Goal: Information Seeking & Learning: Learn about a topic

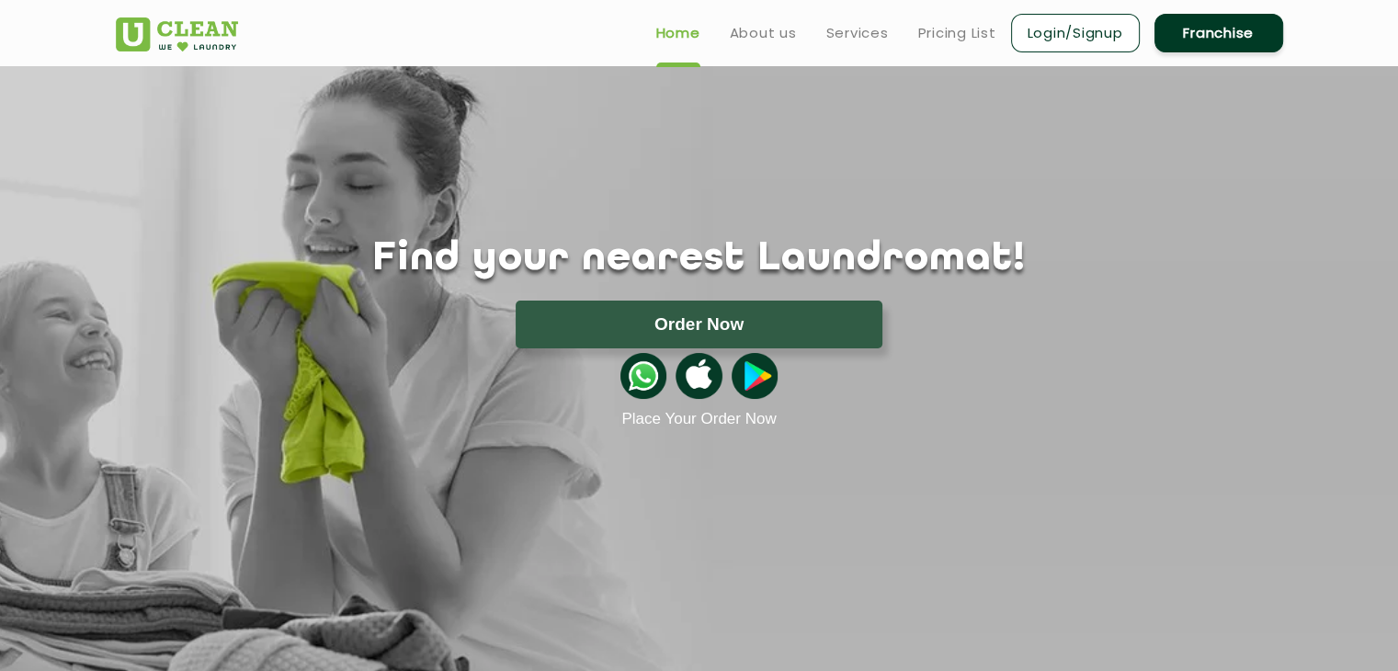
click at [1192, 493] on section "Find your nearest Laundromat! Please select the location Order Now Place Your O…" at bounding box center [699, 387] width 1398 height 643
drag, startPoint x: 767, startPoint y: 260, endPoint x: 857, endPoint y: 258, distance: 89.2
click at [857, 258] on h1 "Find your nearest Laundromat!" at bounding box center [699, 259] width 1195 height 46
click at [943, 270] on h1 "Find your nearest Laundromat!" at bounding box center [699, 259] width 1195 height 46
drag, startPoint x: 943, startPoint y: 270, endPoint x: 747, endPoint y: 273, distance: 195.8
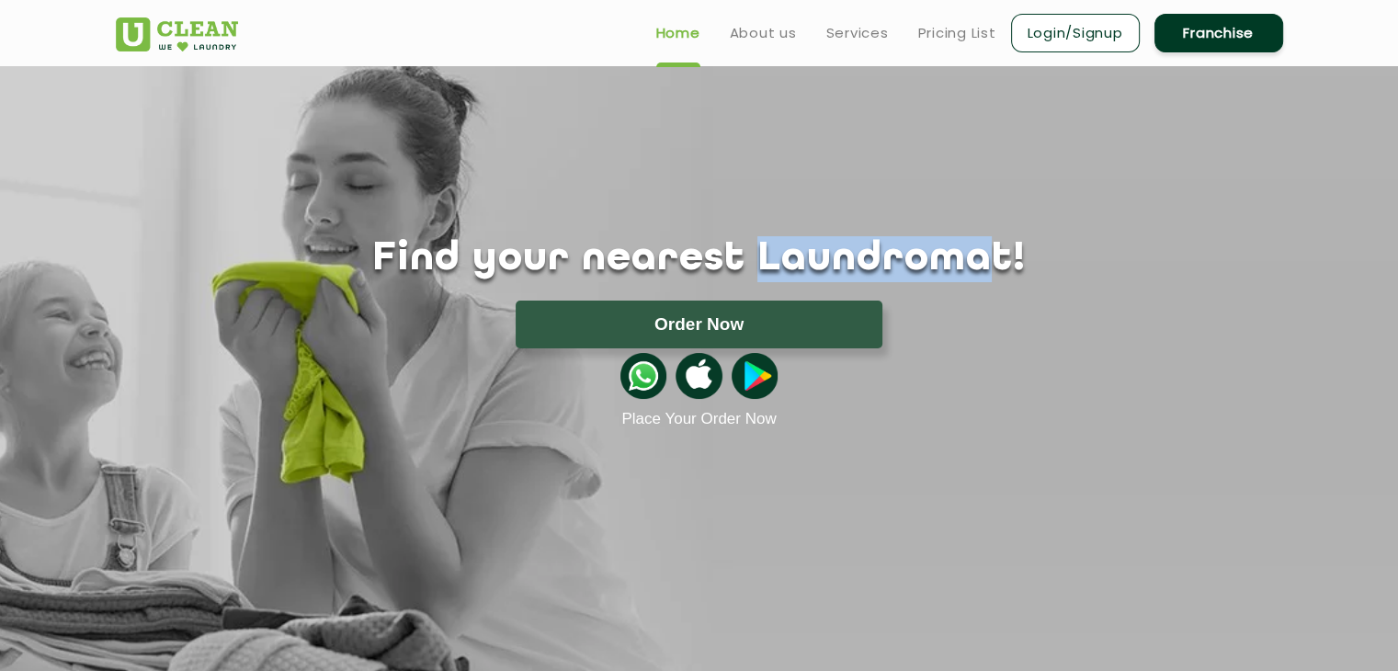
click at [747, 273] on h1 "Find your nearest Laundromat!" at bounding box center [699, 259] width 1195 height 46
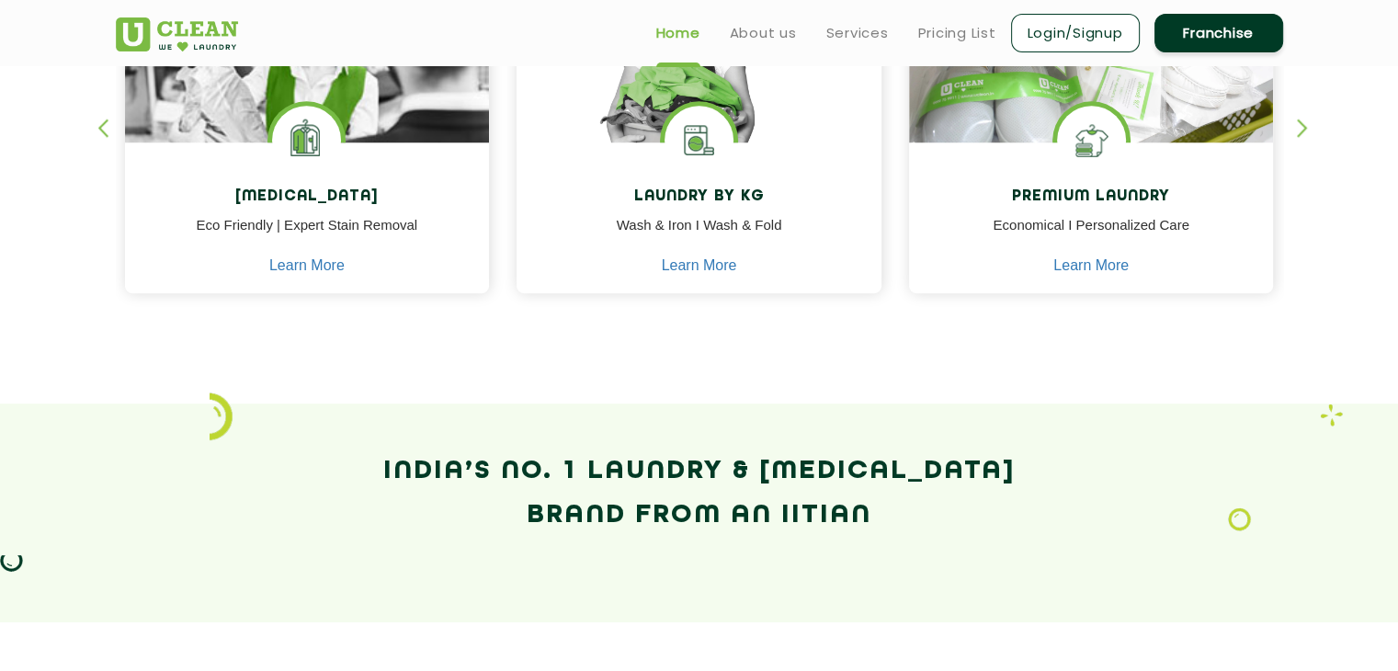
scroll to position [551, 0]
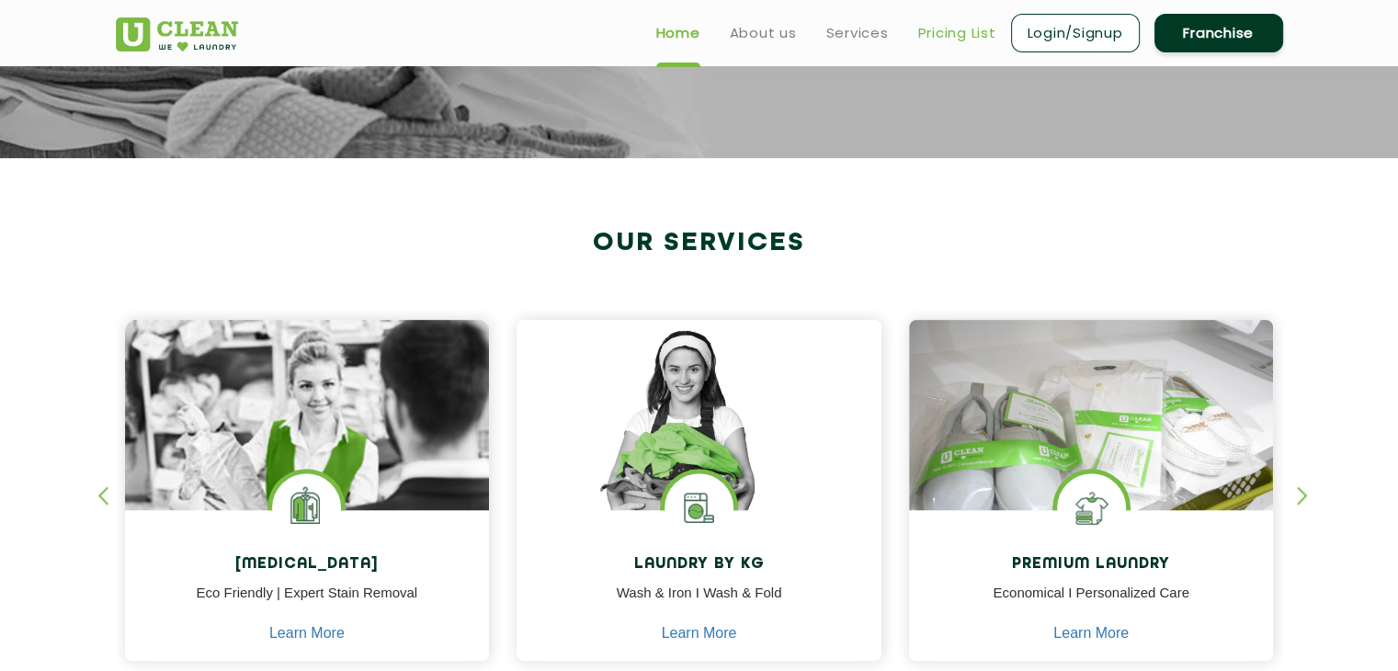
click at [966, 40] on link "Pricing List" at bounding box center [957, 33] width 78 height 22
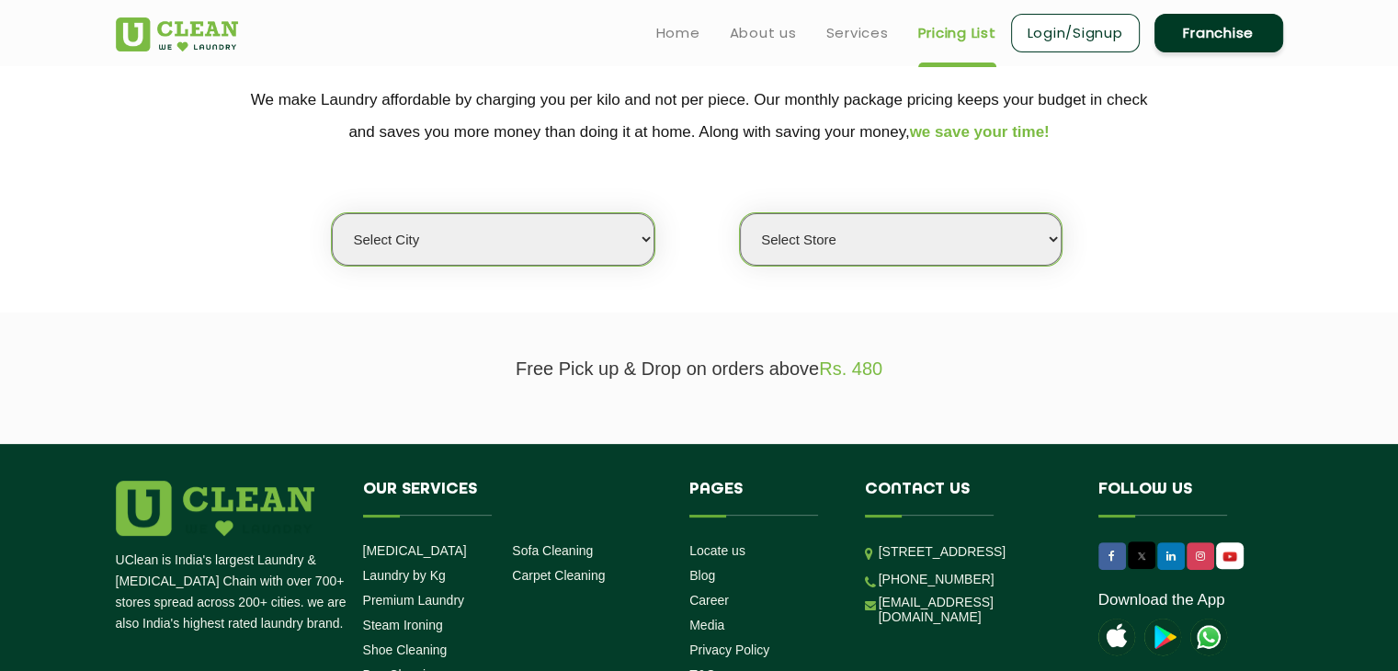
scroll to position [210, 0]
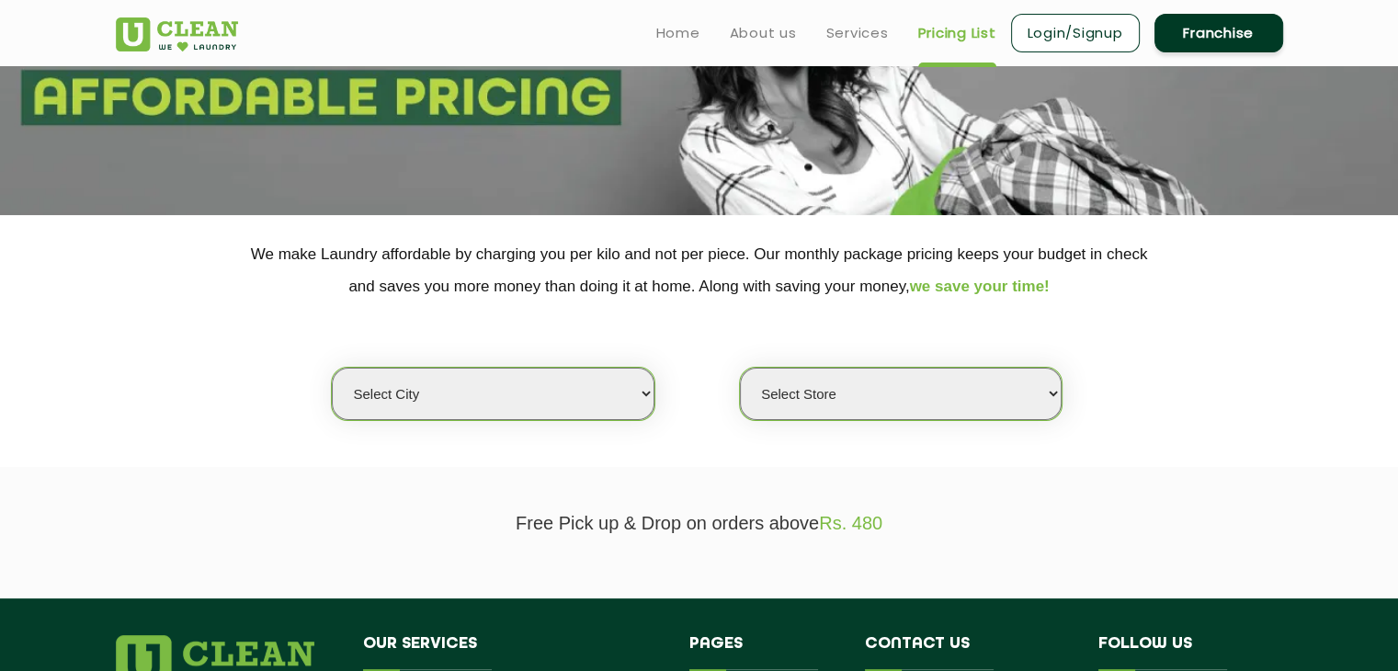
click at [616, 398] on select "Select city [GEOGRAPHIC_DATA] [GEOGRAPHIC_DATA] [GEOGRAPHIC_DATA] [GEOGRAPHIC_D…" at bounding box center [493, 394] width 322 height 52
click at [847, 370] on select "Select Store" at bounding box center [901, 394] width 322 height 52
click at [1141, 426] on section "We make Laundry affordable by charging you per kilo and not per piece. Our mont…" at bounding box center [699, 341] width 1398 height 252
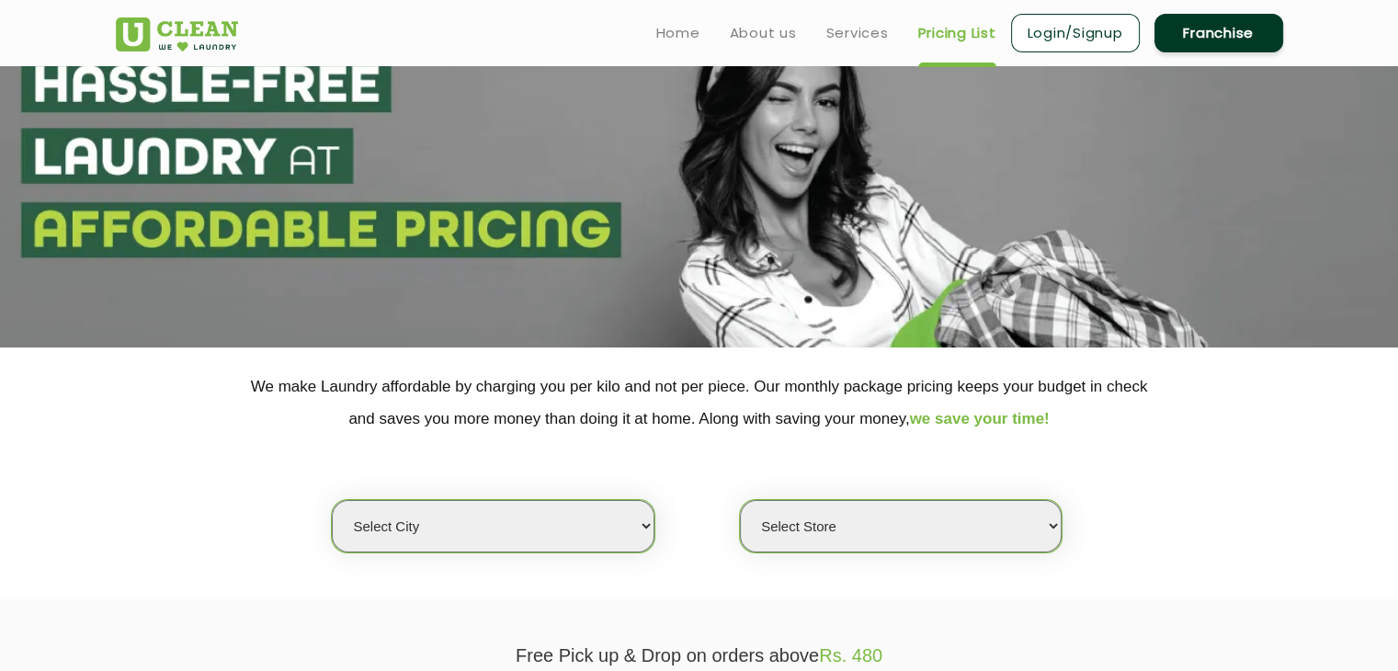
scroll to position [184, 0]
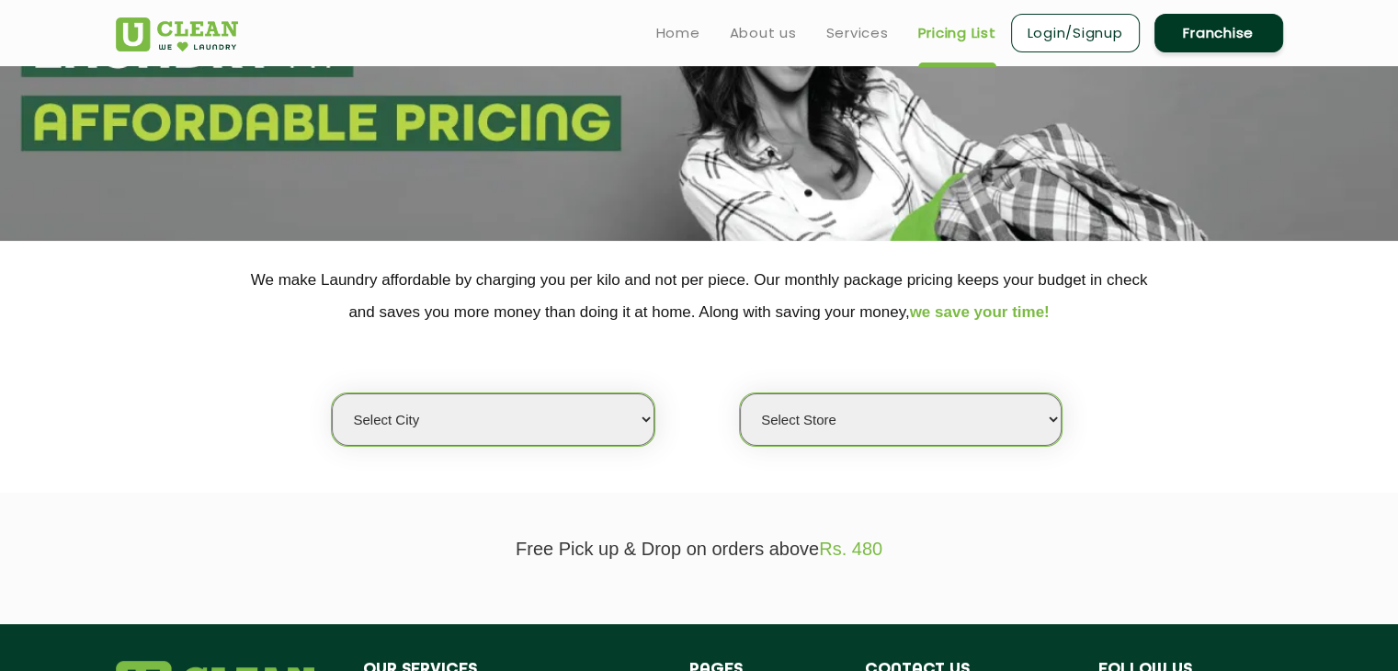
click at [605, 411] on select "Select city [GEOGRAPHIC_DATA] [GEOGRAPHIC_DATA] [GEOGRAPHIC_DATA] [GEOGRAPHIC_D…" at bounding box center [493, 419] width 322 height 52
select select "4"
click at [332, 393] on select "Select city [GEOGRAPHIC_DATA] [GEOGRAPHIC_DATA] [GEOGRAPHIC_DATA] [GEOGRAPHIC_D…" at bounding box center [493, 419] width 322 height 52
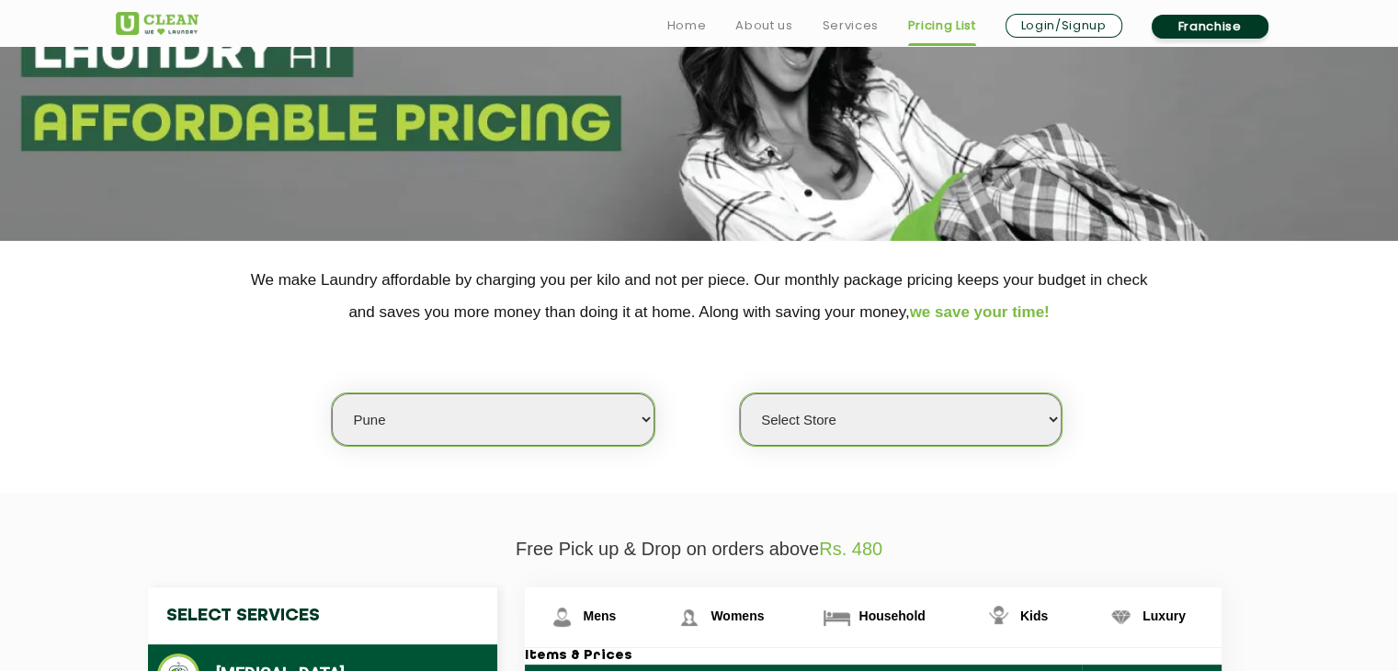
scroll to position [368, 0]
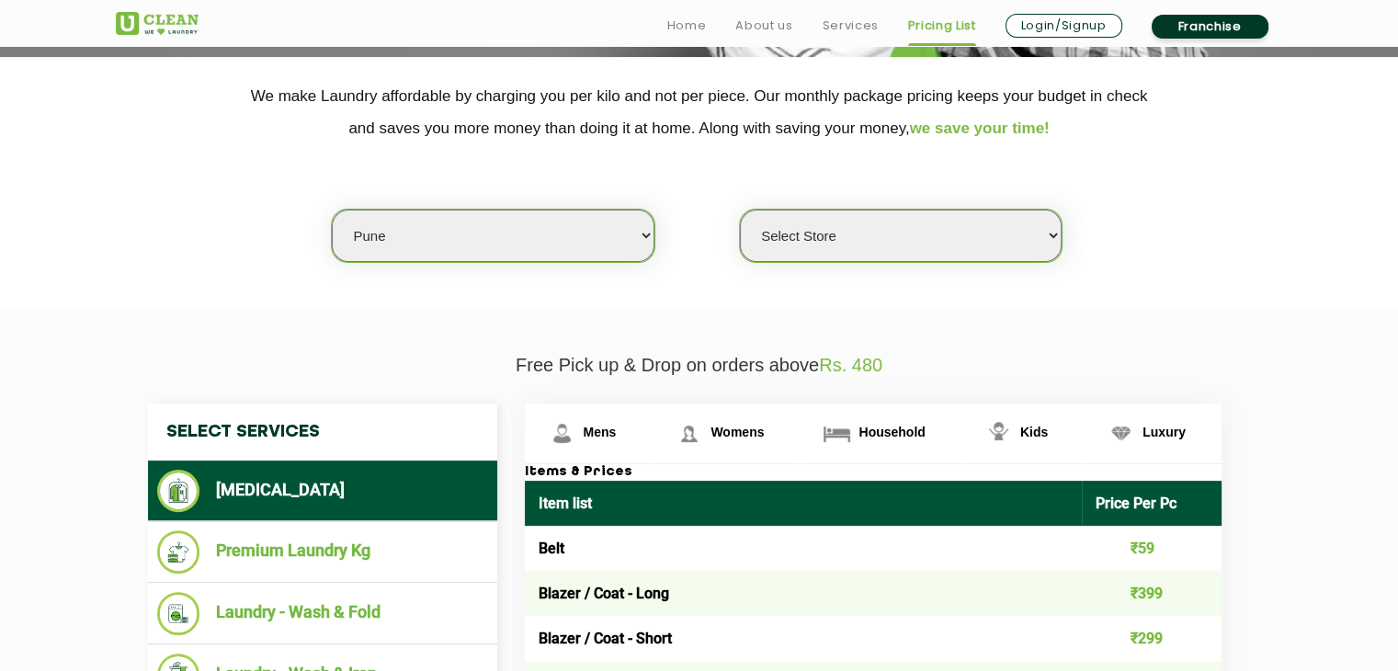
click at [835, 222] on select "Select Store [GEOGRAPHIC_DATA] [GEOGRAPHIC_DATA] [GEOGRAPHIC_DATA] [GEOGRAPHIC_…" at bounding box center [901, 236] width 322 height 52
select select "333"
click at [740, 210] on select "Select Store [GEOGRAPHIC_DATA] [GEOGRAPHIC_DATA] [GEOGRAPHIC_DATA] [GEOGRAPHIC_…" at bounding box center [901, 236] width 322 height 52
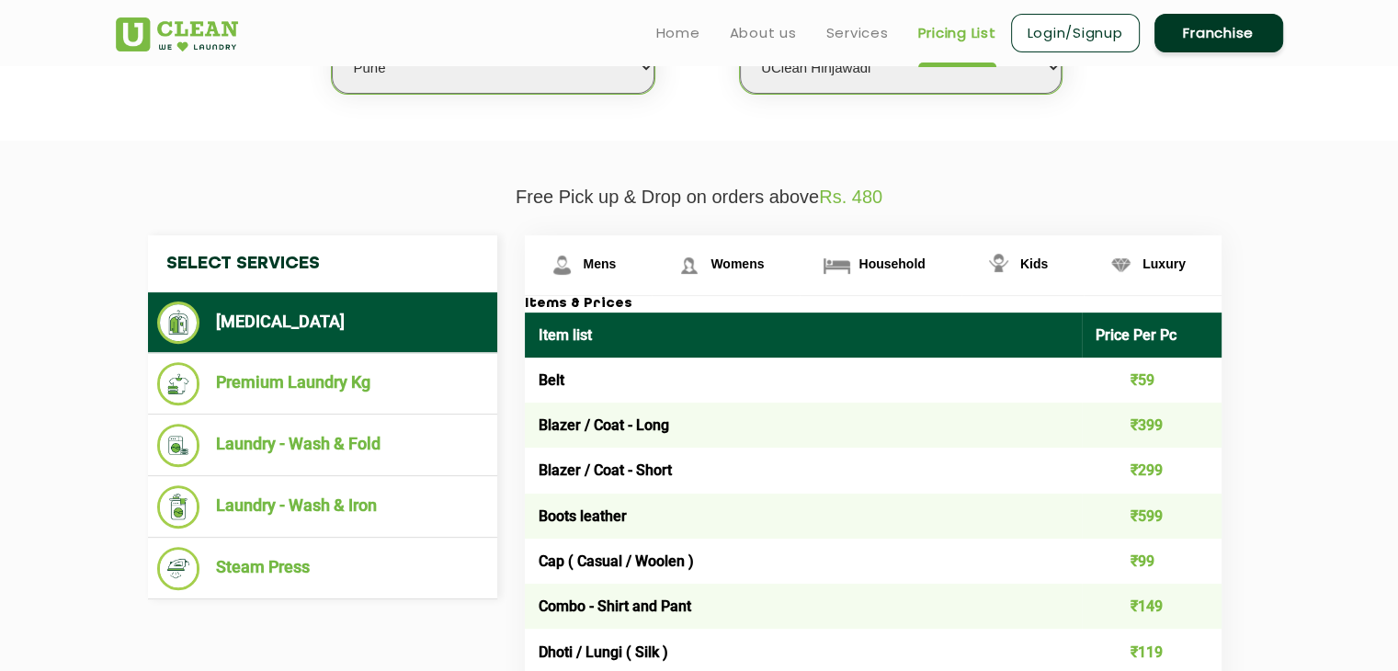
scroll to position [643, 0]
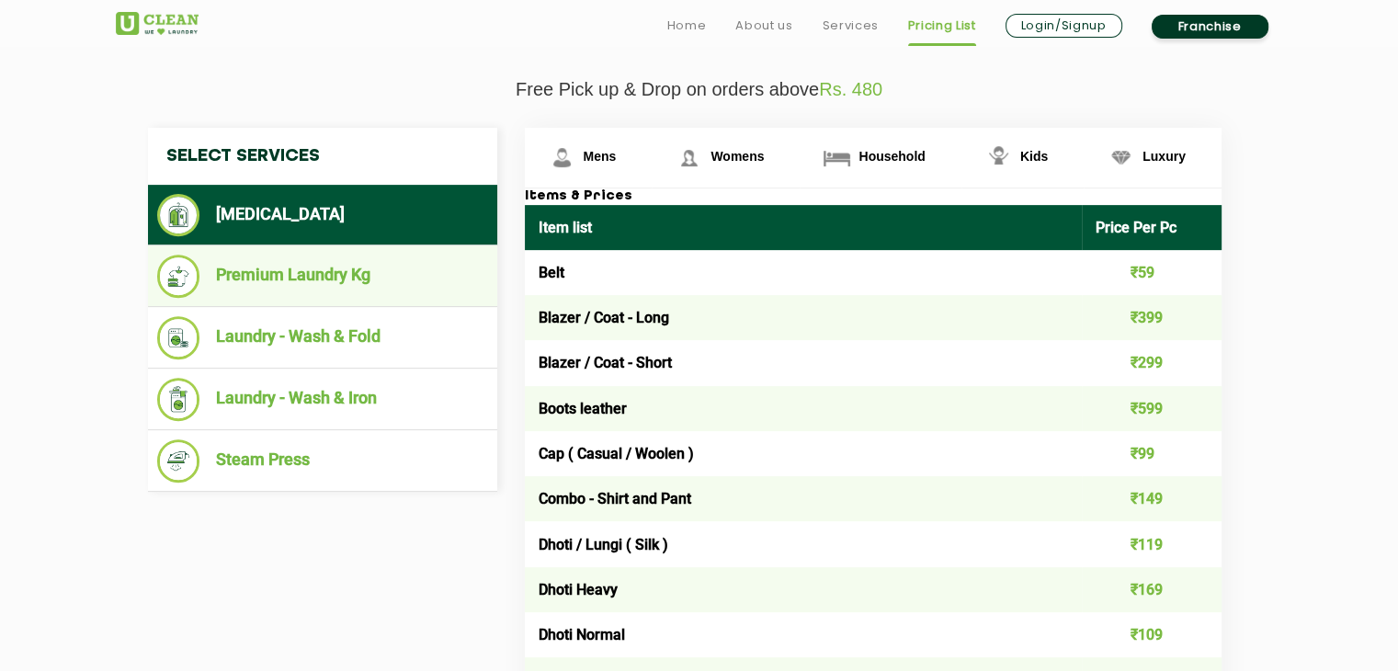
click at [367, 283] on li "Premium Laundry Kg" at bounding box center [322, 276] width 331 height 43
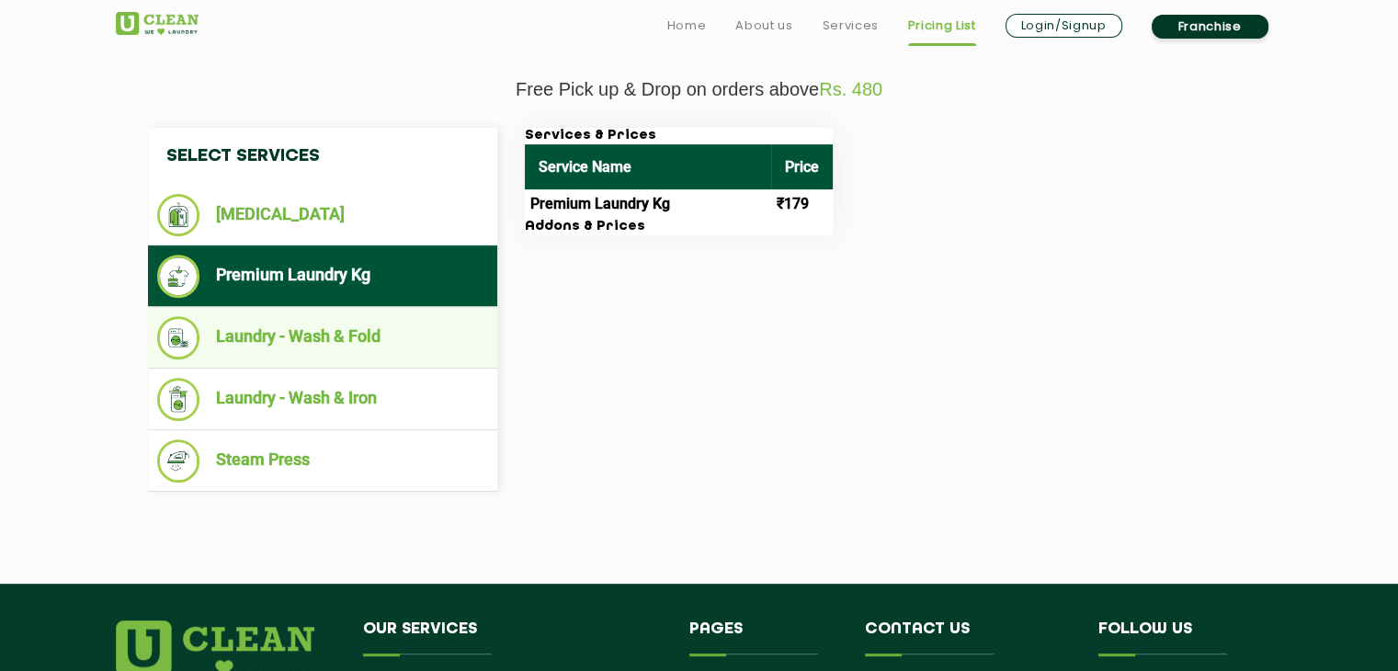
click at [346, 332] on li "Laundry - Wash & Fold" at bounding box center [322, 337] width 331 height 43
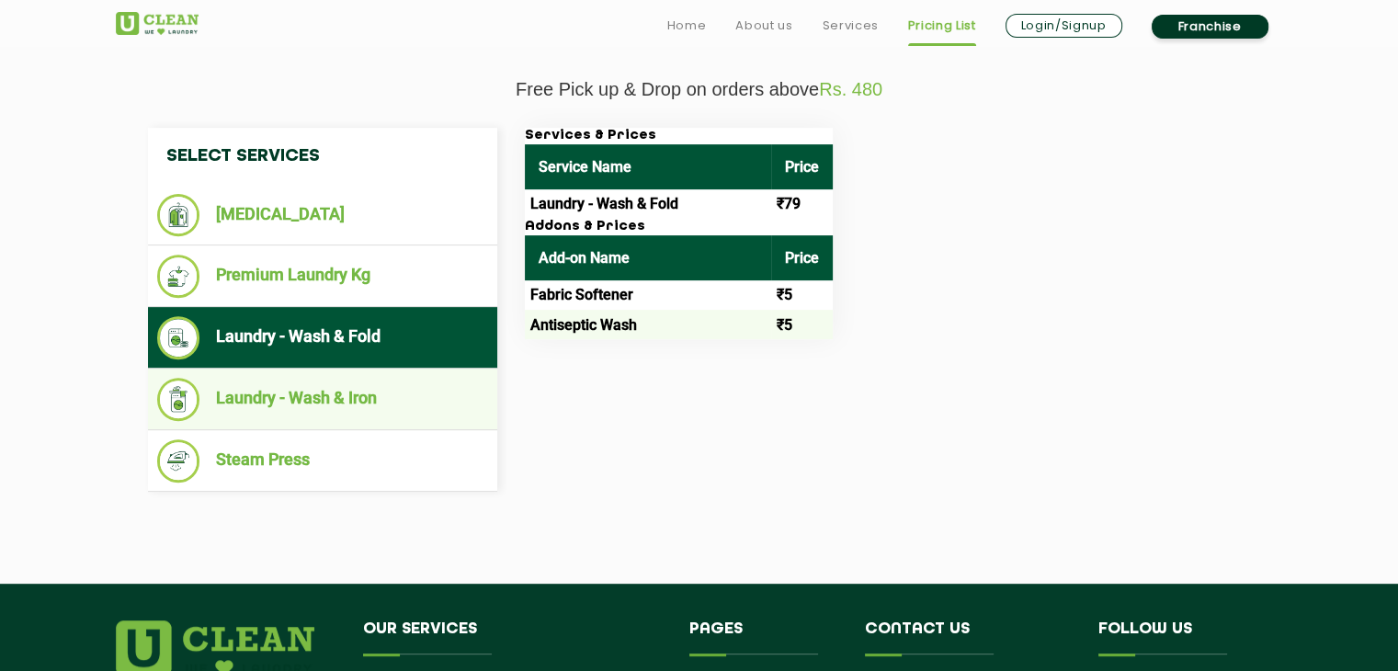
click at [335, 401] on li "Laundry - Wash & Iron" at bounding box center [322, 399] width 331 height 43
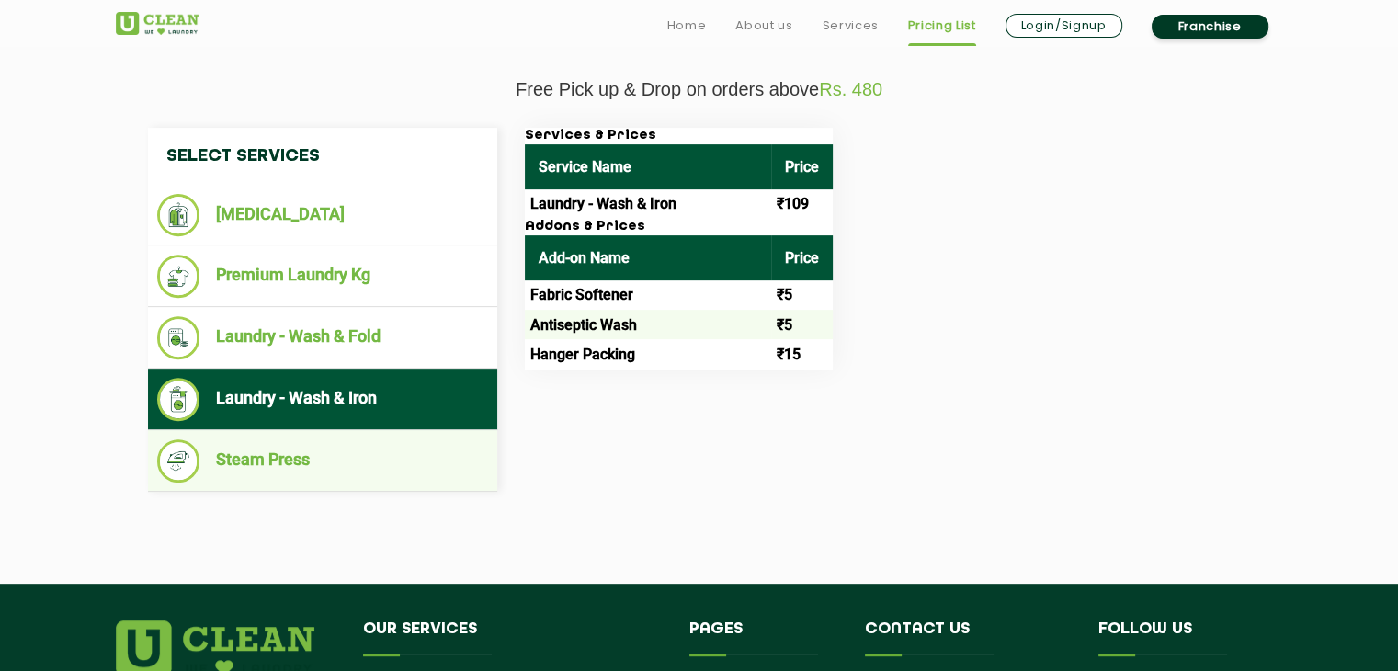
click at [321, 465] on li "Steam Press" at bounding box center [322, 460] width 331 height 43
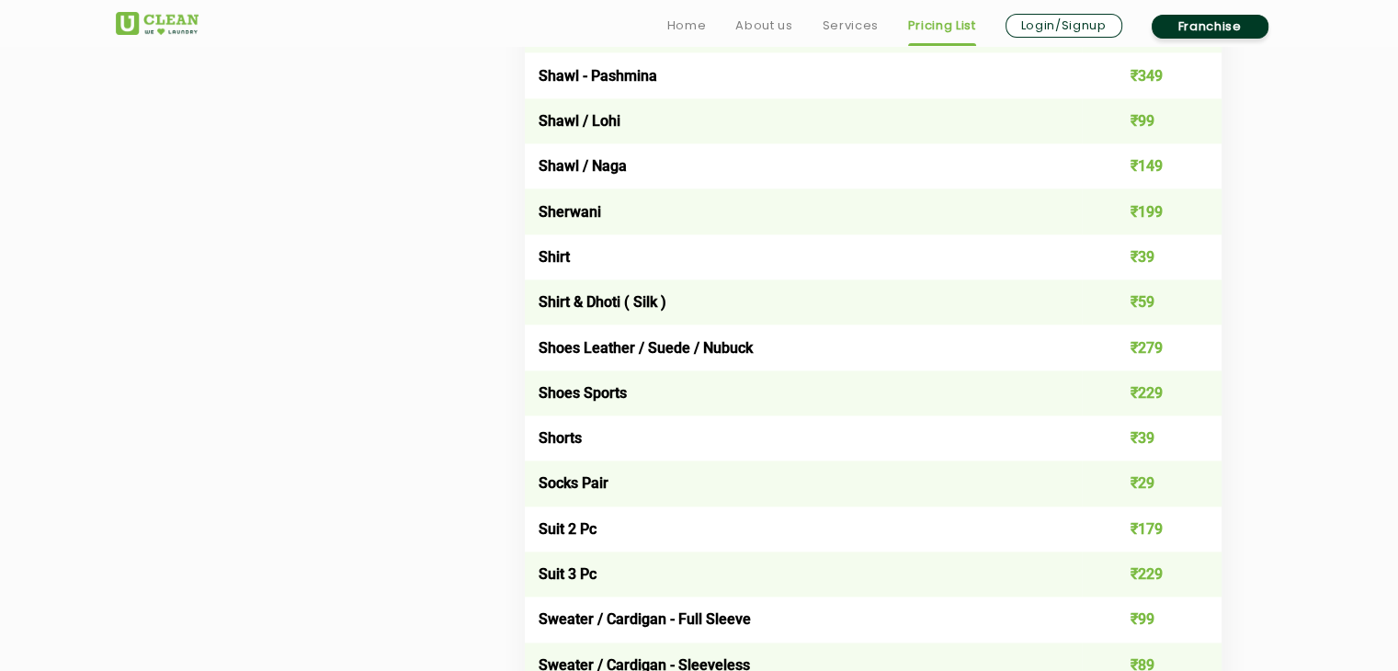
scroll to position [2665, 0]
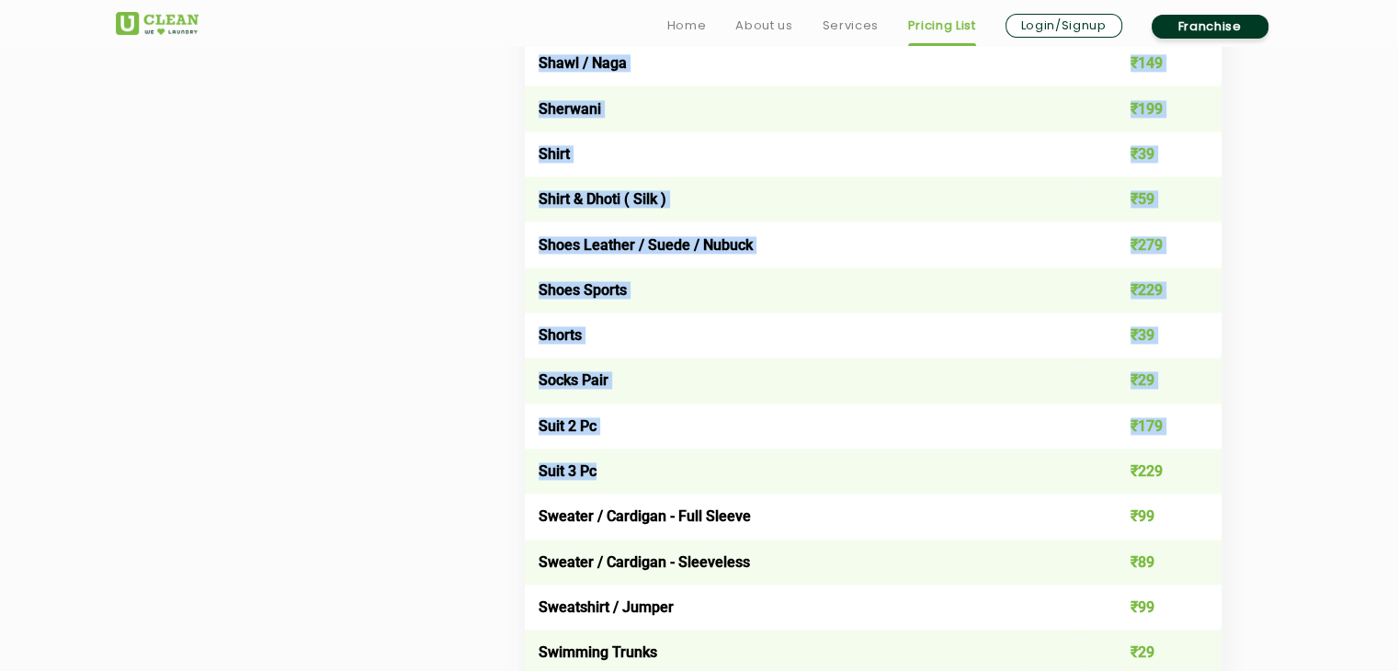
drag, startPoint x: 509, startPoint y: 423, endPoint x: 1051, endPoint y: 461, distance: 543.6
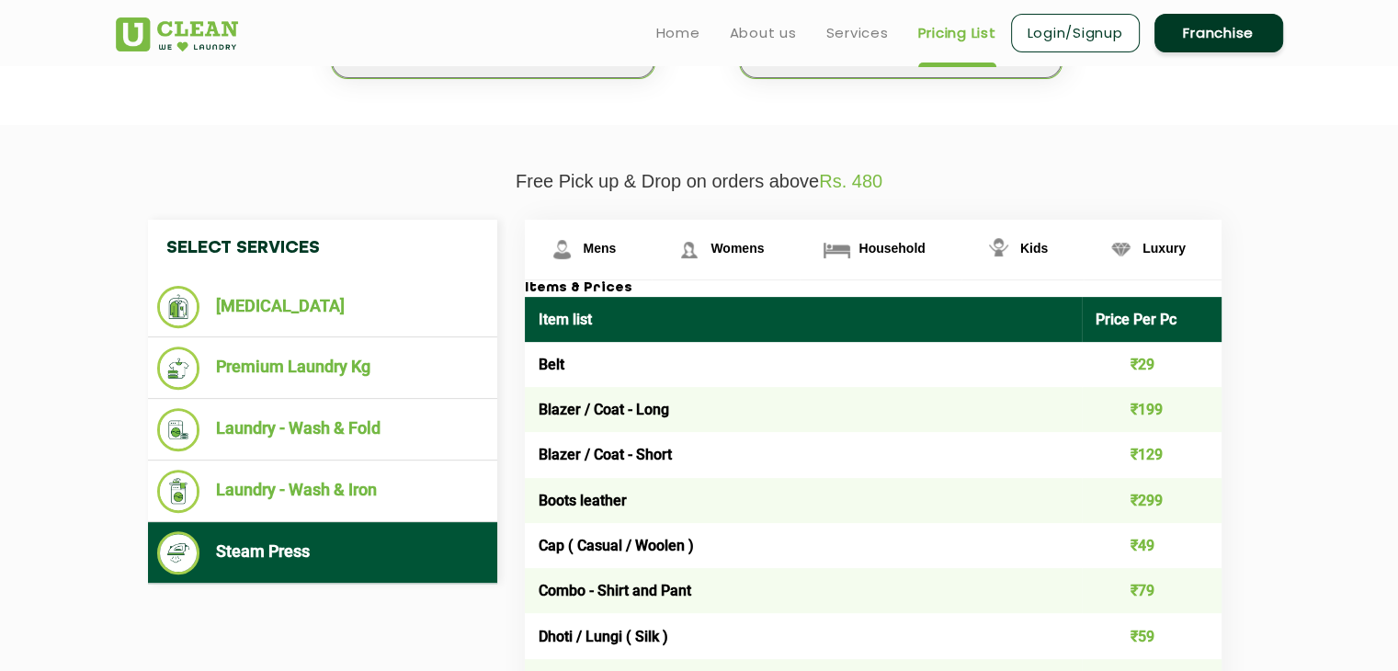
scroll to position [92, 0]
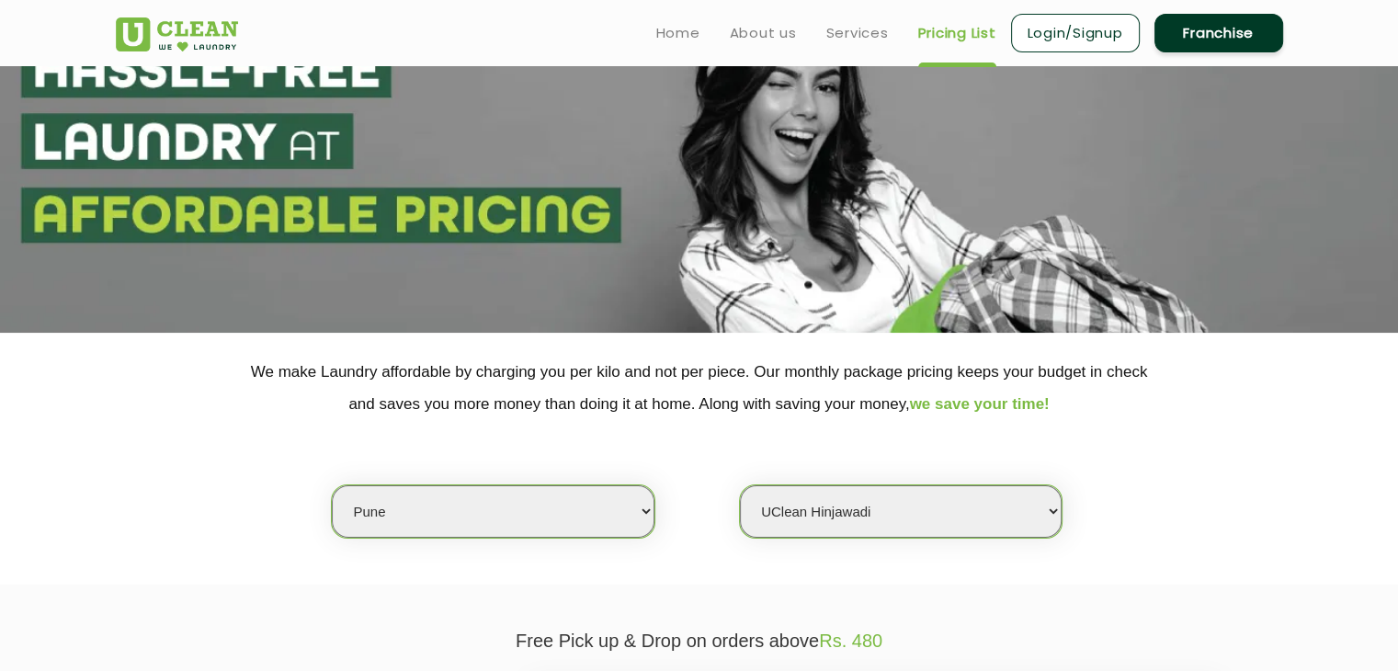
drag, startPoint x: 1239, startPoint y: 32, endPoint x: 1223, endPoint y: 51, distance: 24.1
click at [1239, 32] on link "Franchise" at bounding box center [1218, 33] width 129 height 39
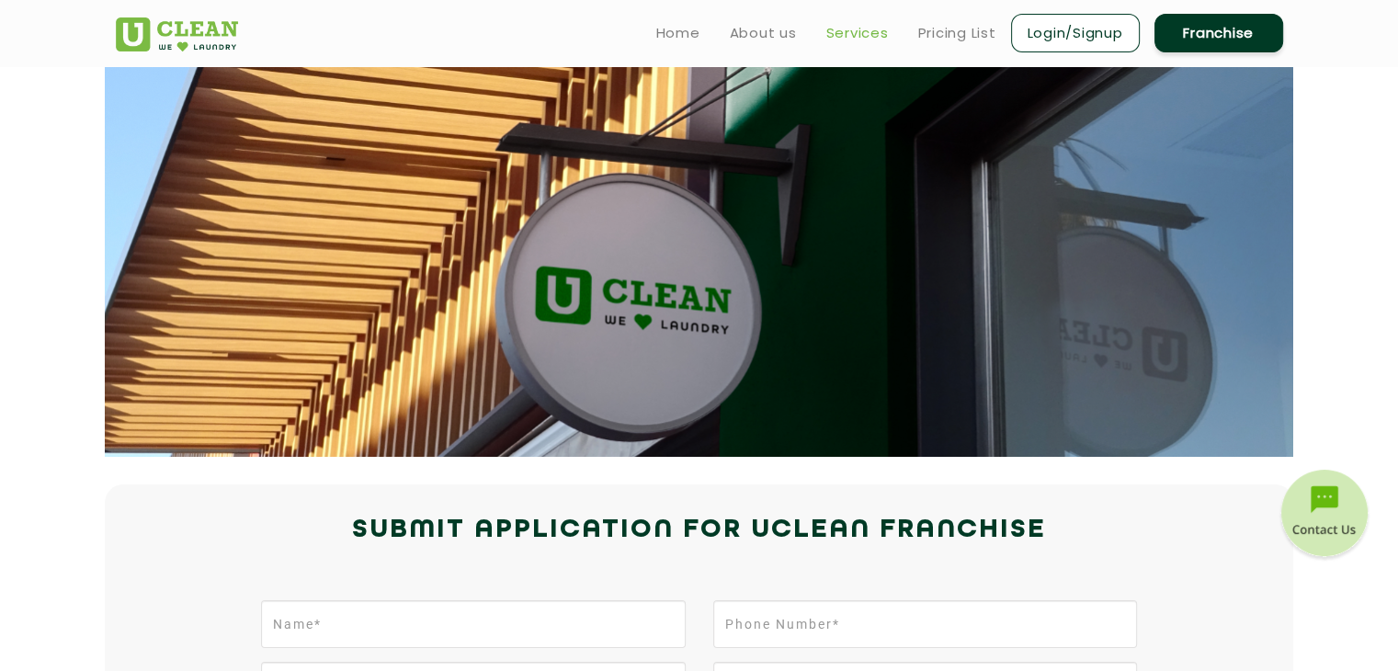
click at [838, 39] on link "Services" at bounding box center [857, 33] width 62 height 22
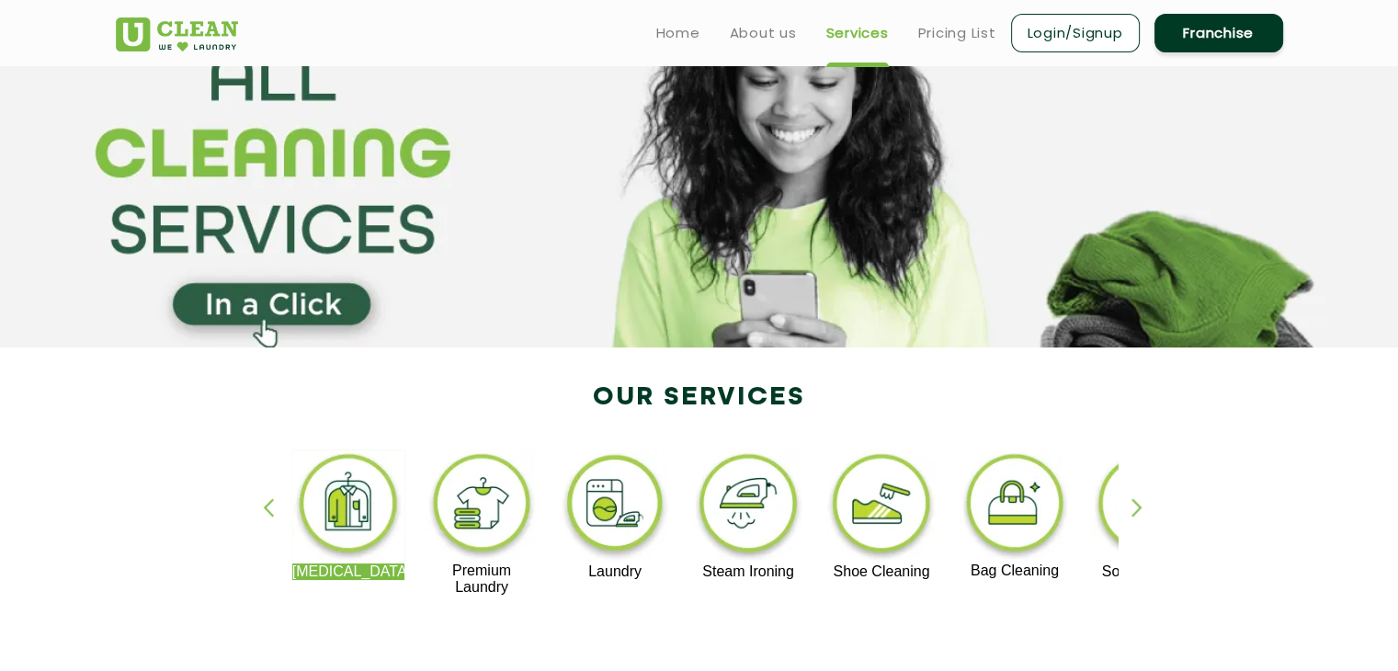
scroll to position [184, 0]
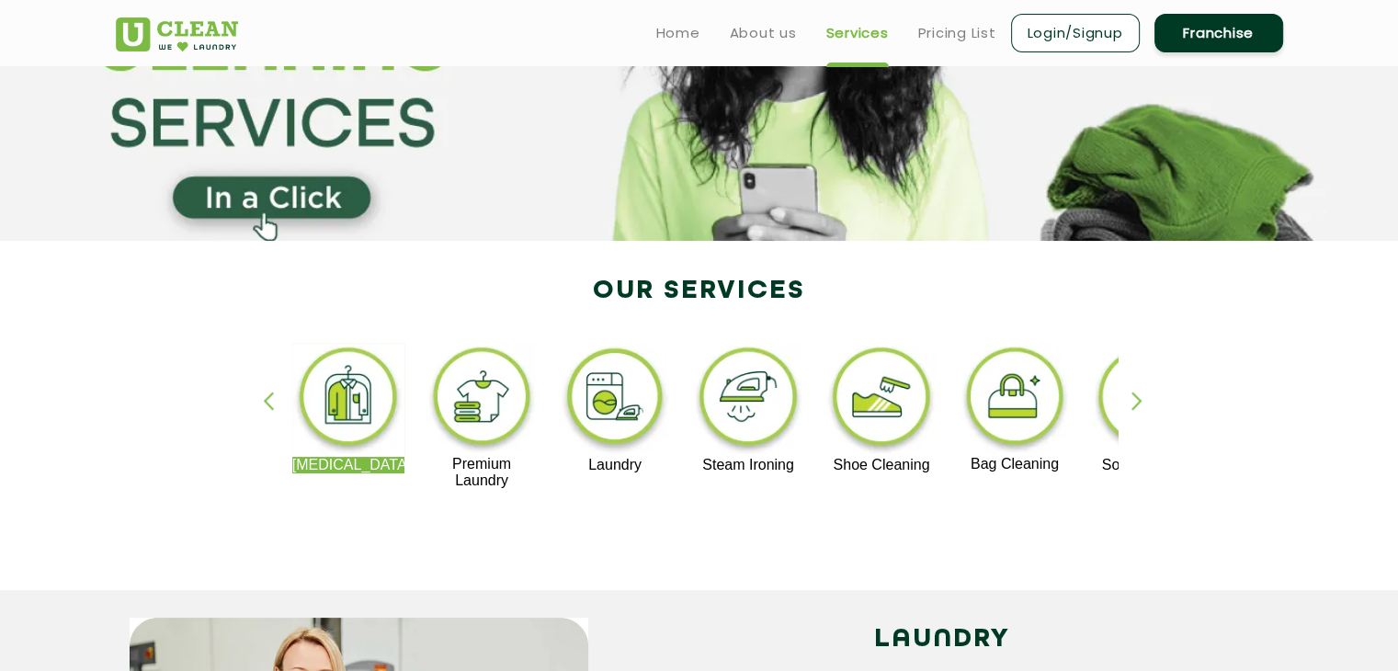
click at [1137, 399] on div "button" at bounding box center [1145, 417] width 28 height 51
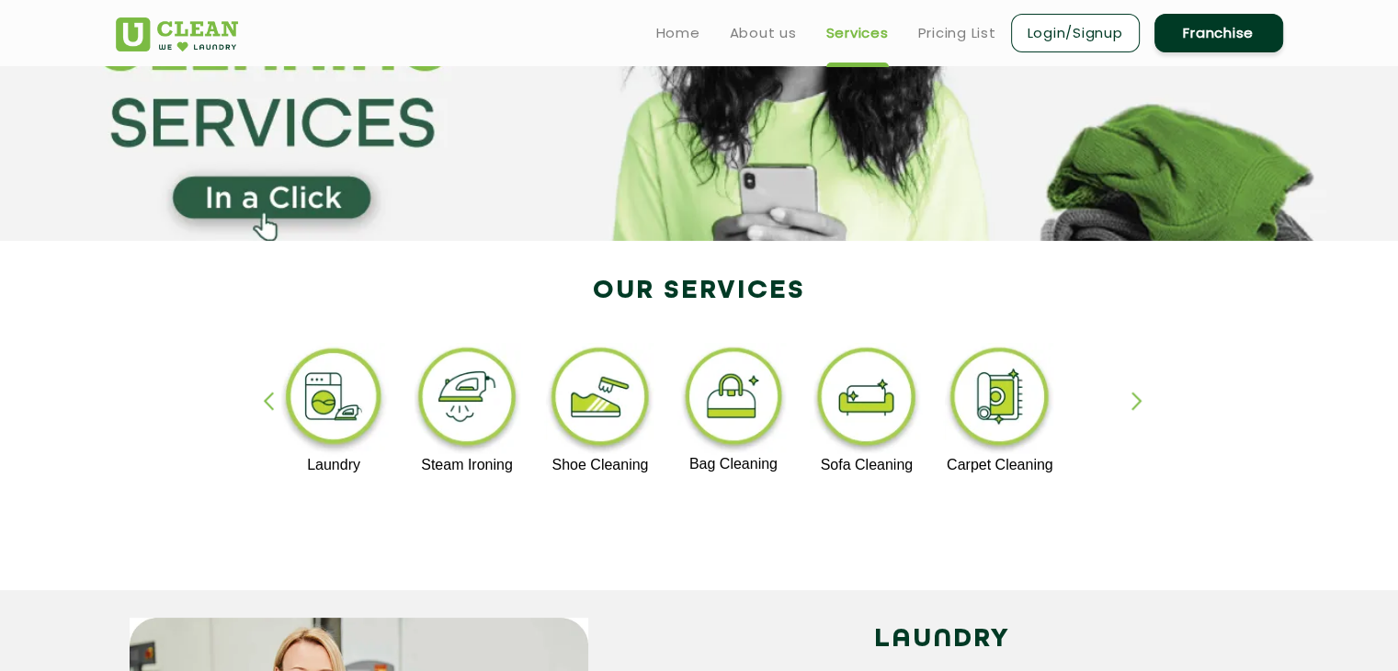
click at [460, 406] on img at bounding box center [467, 400] width 113 height 114
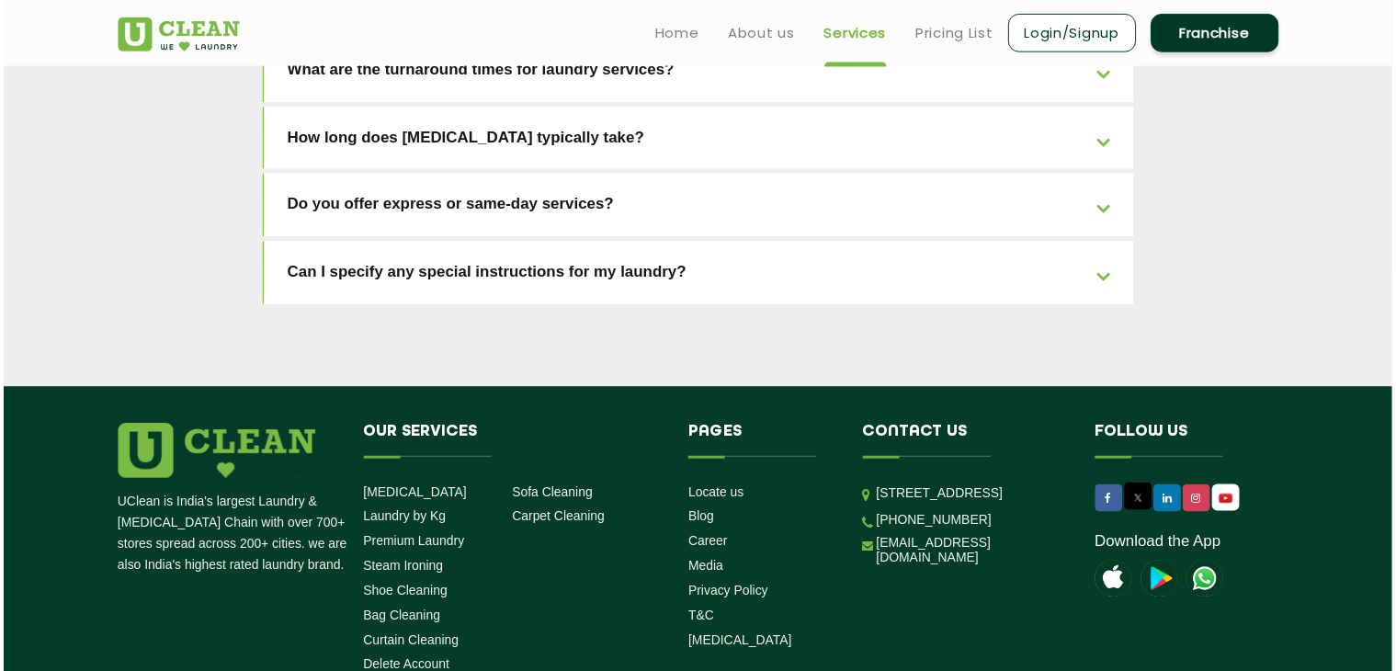
scroll to position [4191, 0]
